Goal: Information Seeking & Learning: Learn about a topic

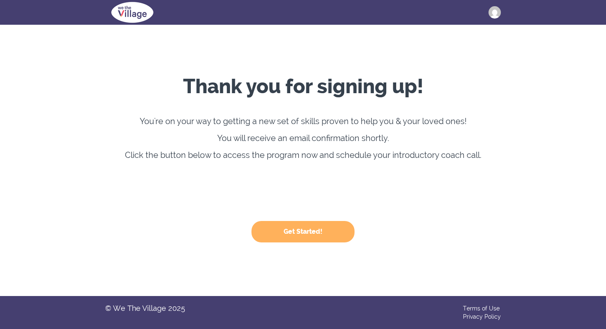
click at [299, 232] on button "Get Started!" at bounding box center [303, 231] width 103 height 21
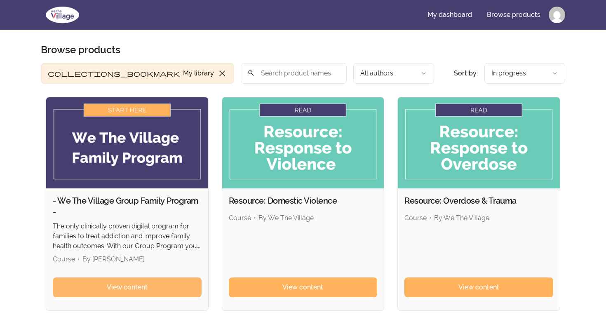
click at [134, 289] on span "View content" at bounding box center [127, 288] width 41 height 10
click at [125, 294] on link "View content" at bounding box center [127, 288] width 149 height 20
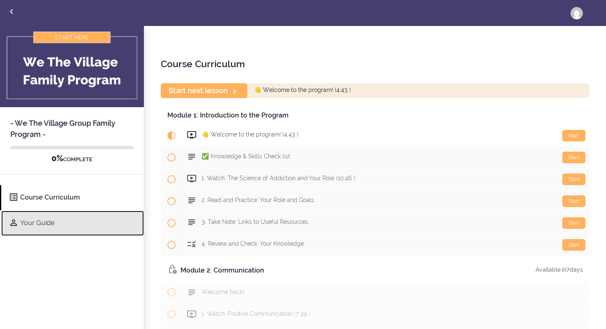
click at [69, 226] on link "Your Guide" at bounding box center [72, 223] width 143 height 25
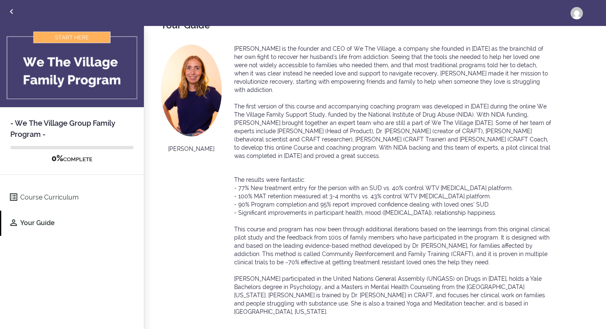
scroll to position [40, 0]
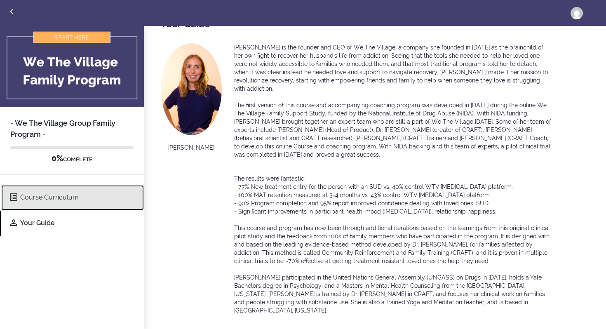
click at [64, 200] on link "Course Curriculum" at bounding box center [72, 197] width 143 height 25
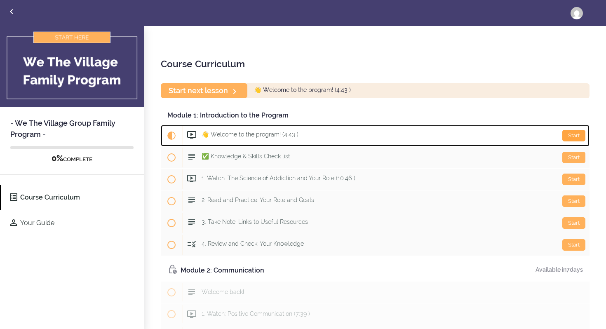
click at [566, 135] on div "Start" at bounding box center [574, 136] width 23 height 12
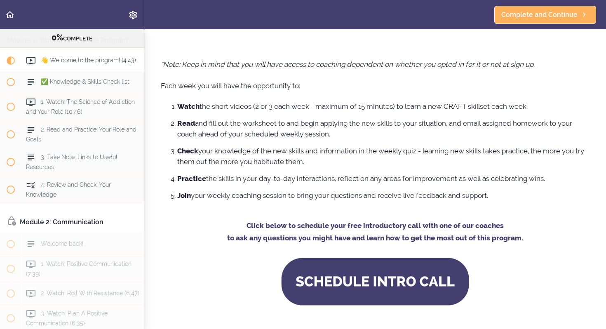
scroll to position [546, 0]
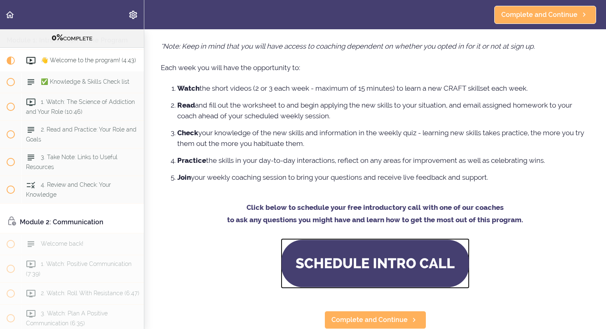
click at [370, 269] on img at bounding box center [375, 263] width 189 height 50
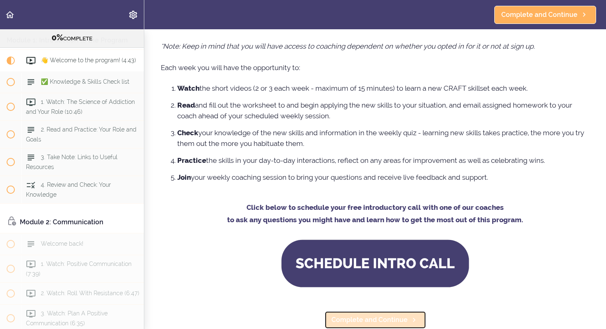
click at [360, 321] on span "Complete and Continue" at bounding box center [370, 320] width 76 height 10
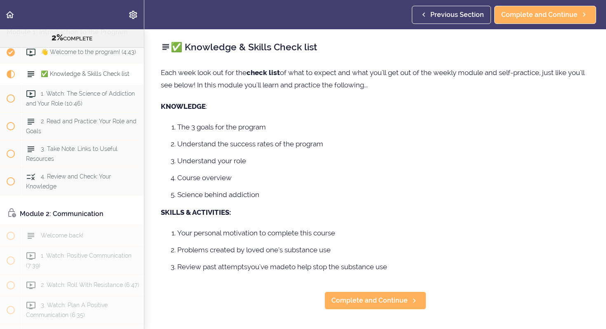
scroll to position [77, 0]
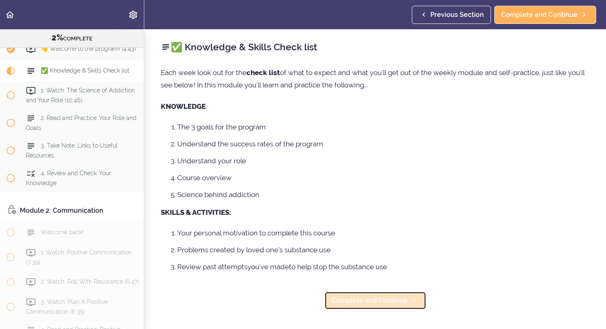
click at [366, 299] on span "Complete and Continue" at bounding box center [370, 301] width 76 height 10
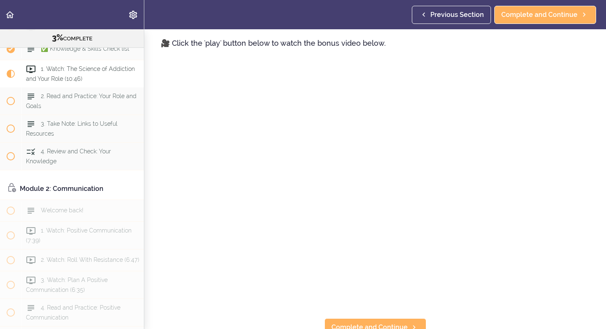
scroll to position [534, 0]
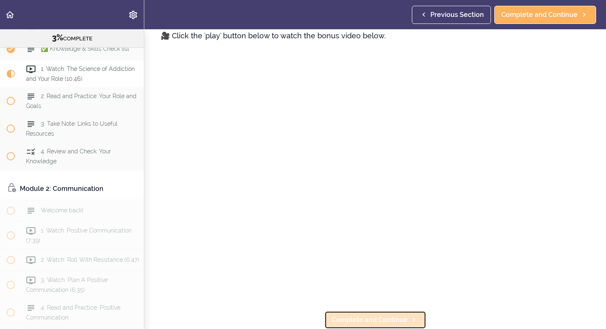
click at [402, 320] on span "Complete and Continue" at bounding box center [370, 320] width 76 height 10
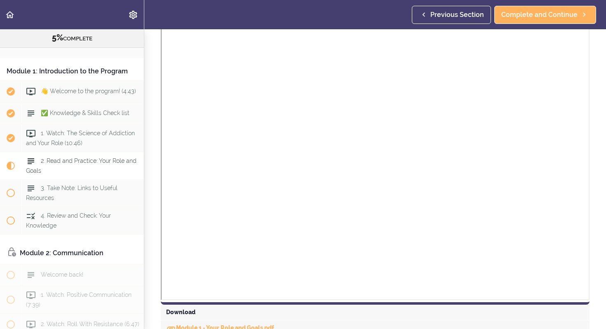
scroll to position [488, 0]
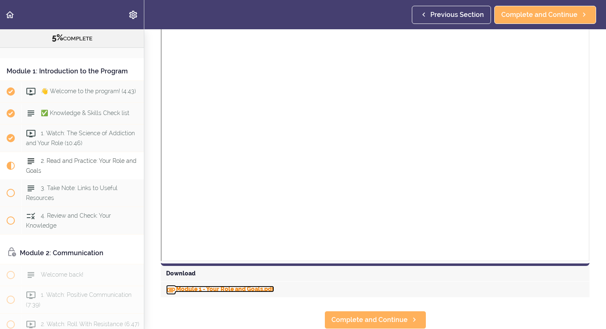
click at [193, 290] on link "Module 1 - Your Role and Goals.pdf" at bounding box center [220, 289] width 108 height 7
